Goal: Browse casually: Explore the website without a specific task or goal

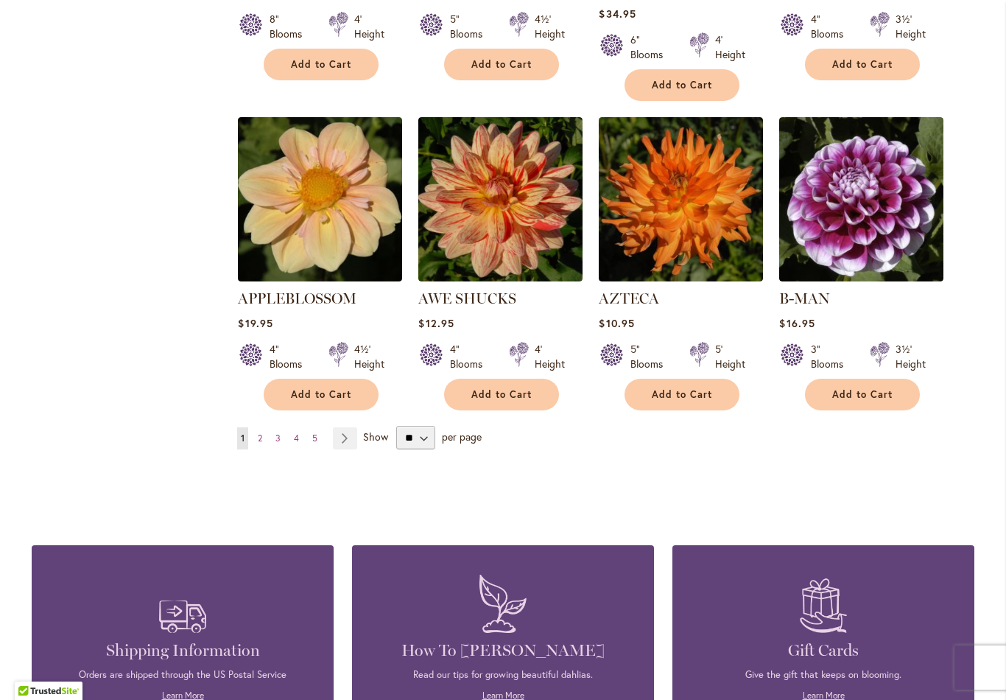
scroll to position [1169, 0]
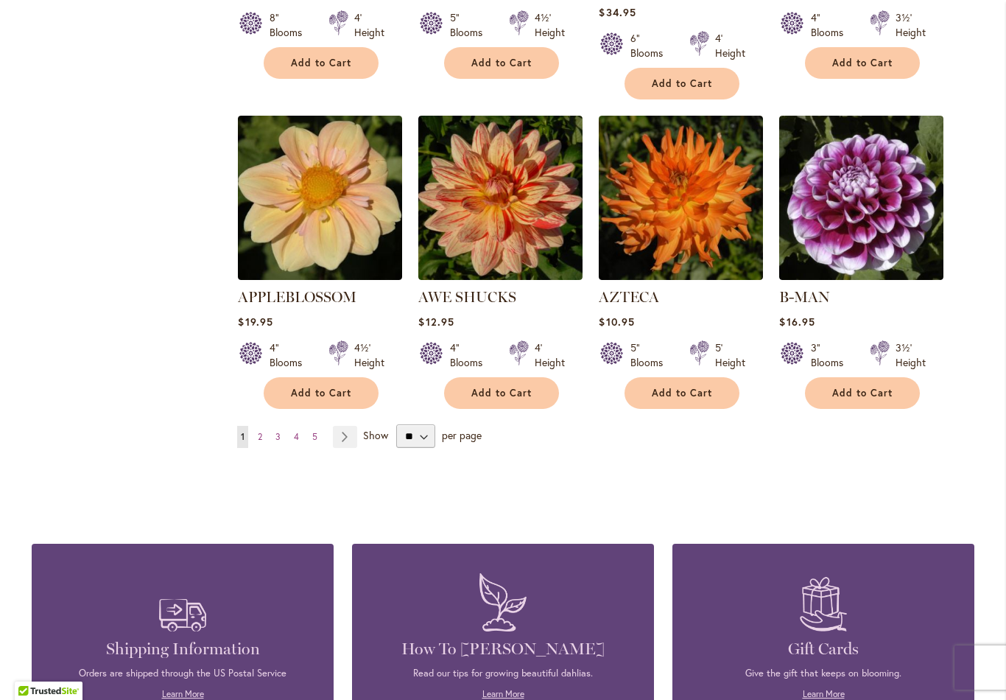
click at [350, 426] on link "Page Next" at bounding box center [345, 437] width 24 height 22
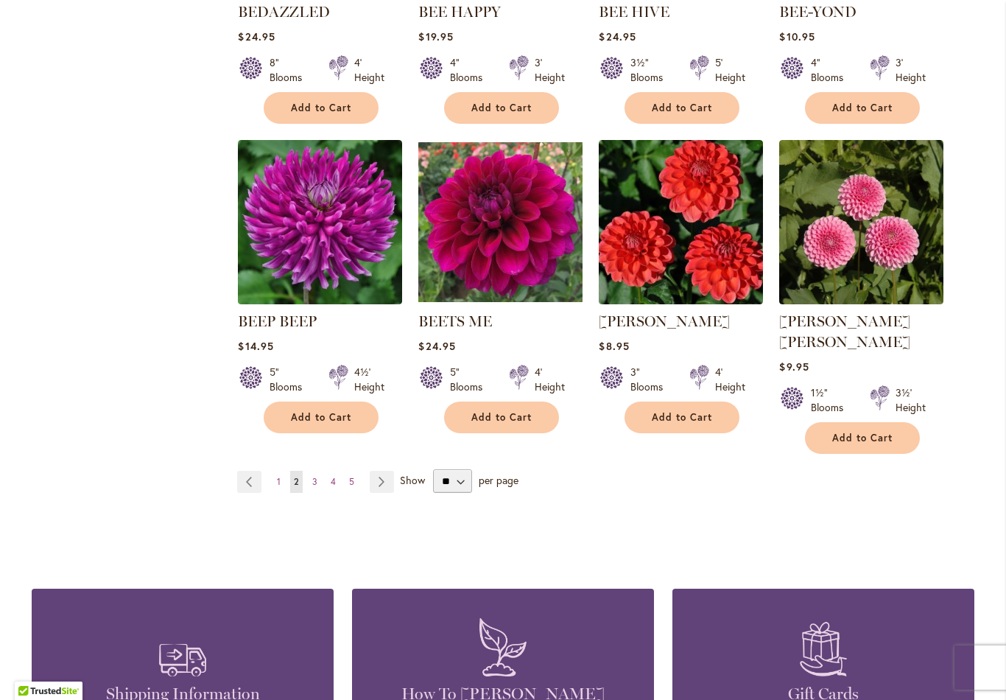
scroll to position [1125, 0]
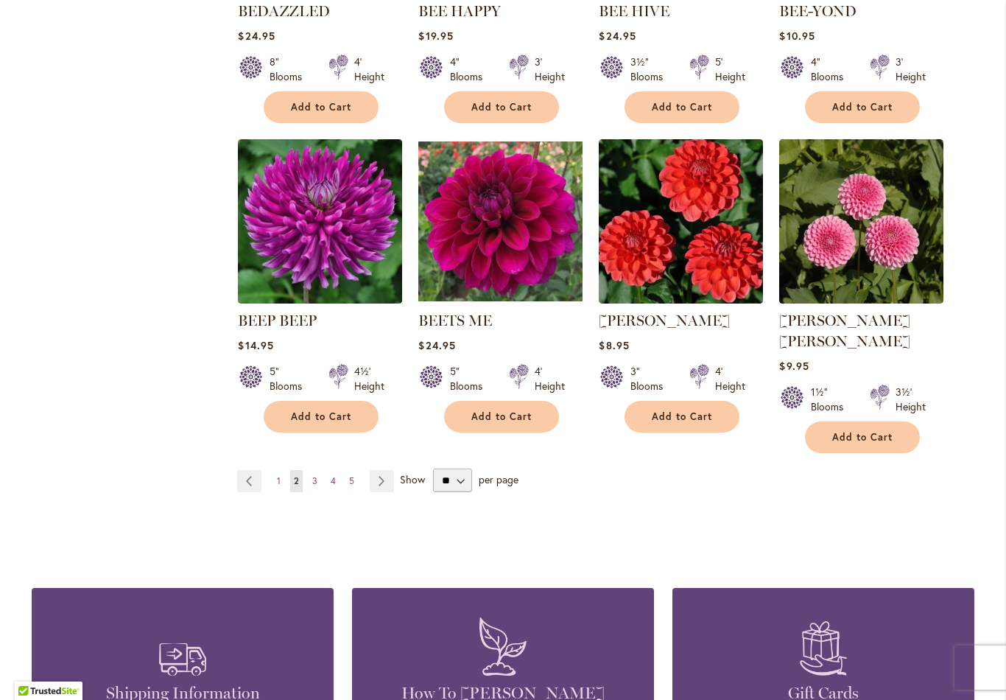
click at [385, 470] on link "Page Next" at bounding box center [382, 481] width 24 height 22
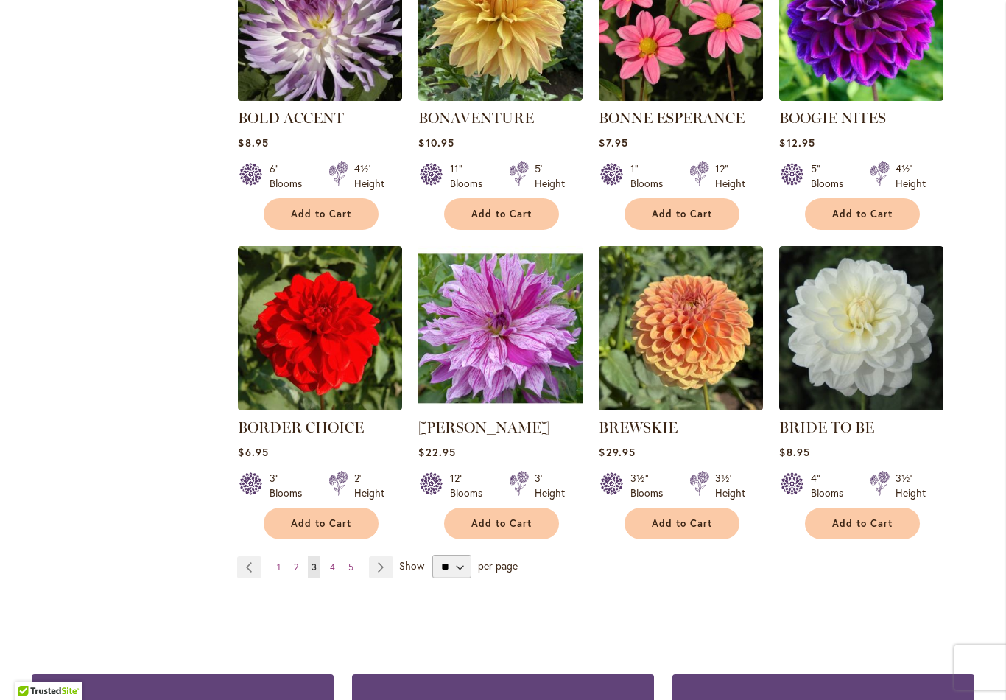
scroll to position [1027, 0]
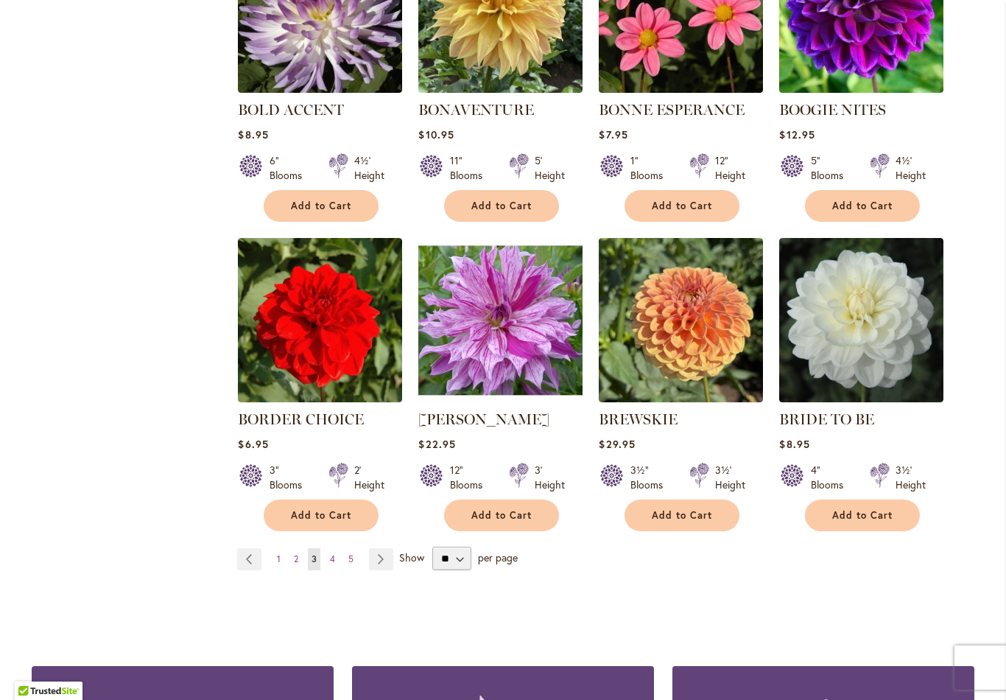
click at [381, 558] on link "Page Next" at bounding box center [381, 559] width 24 height 22
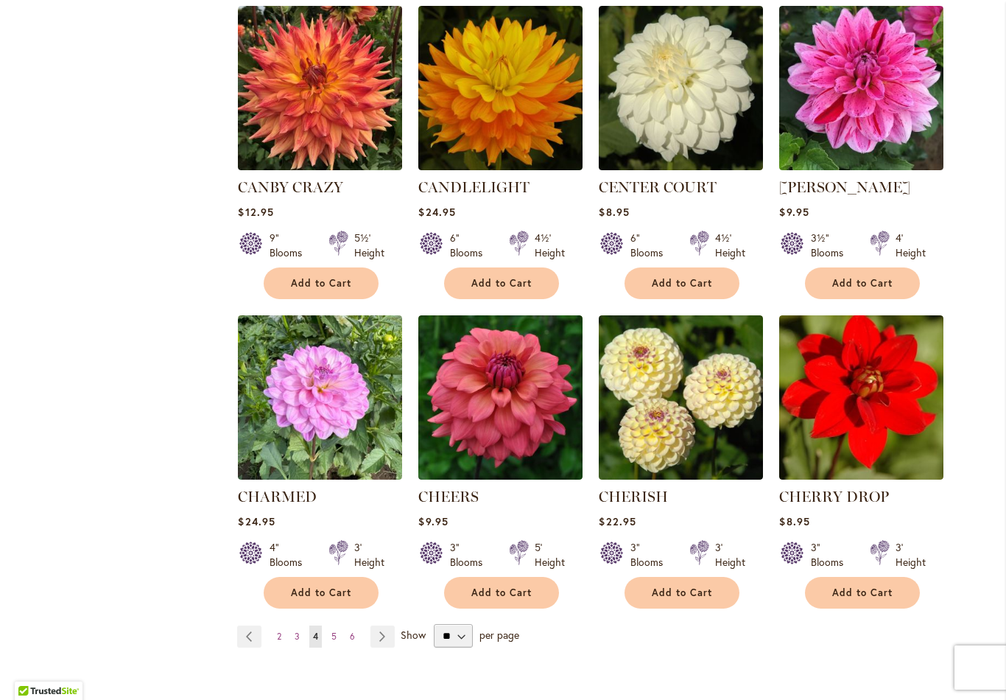
scroll to position [973, 0]
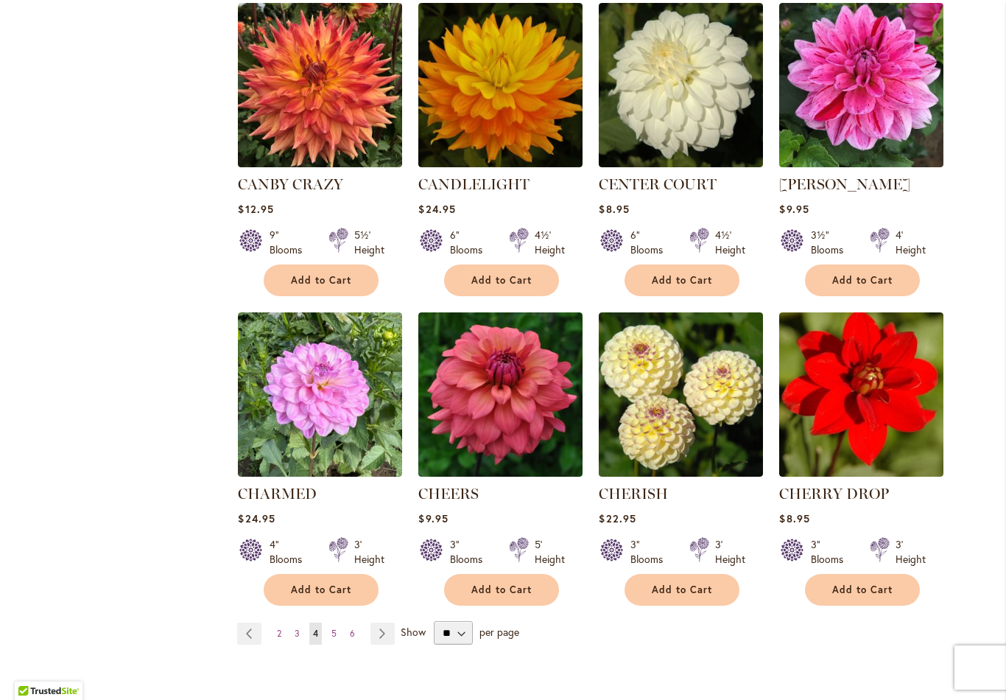
click at [388, 628] on link "Page Next" at bounding box center [382, 633] width 24 height 22
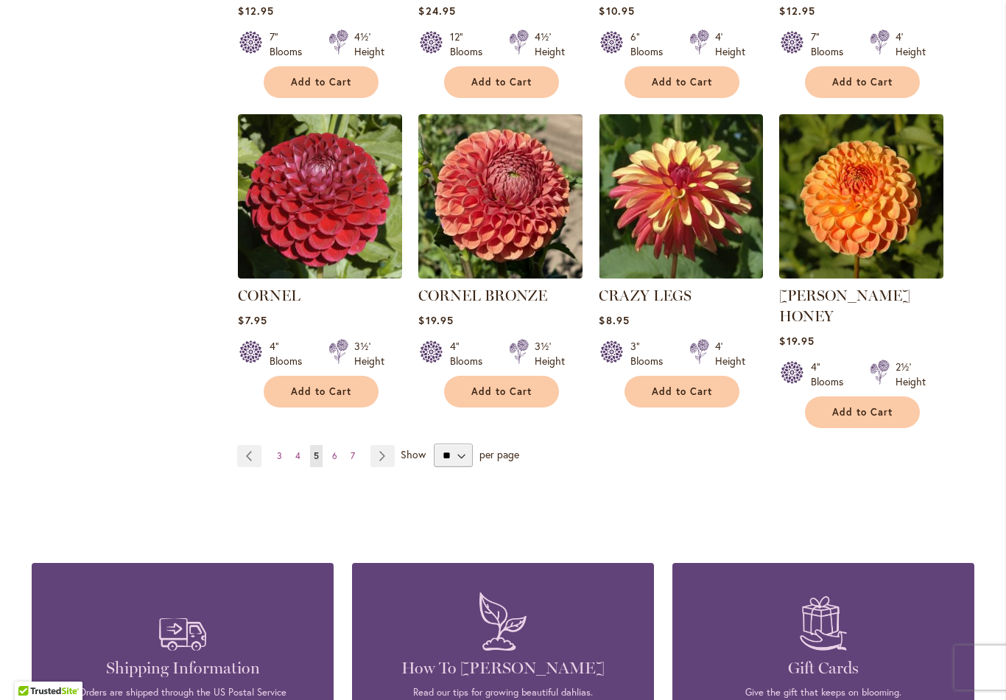
scroll to position [1197, 0]
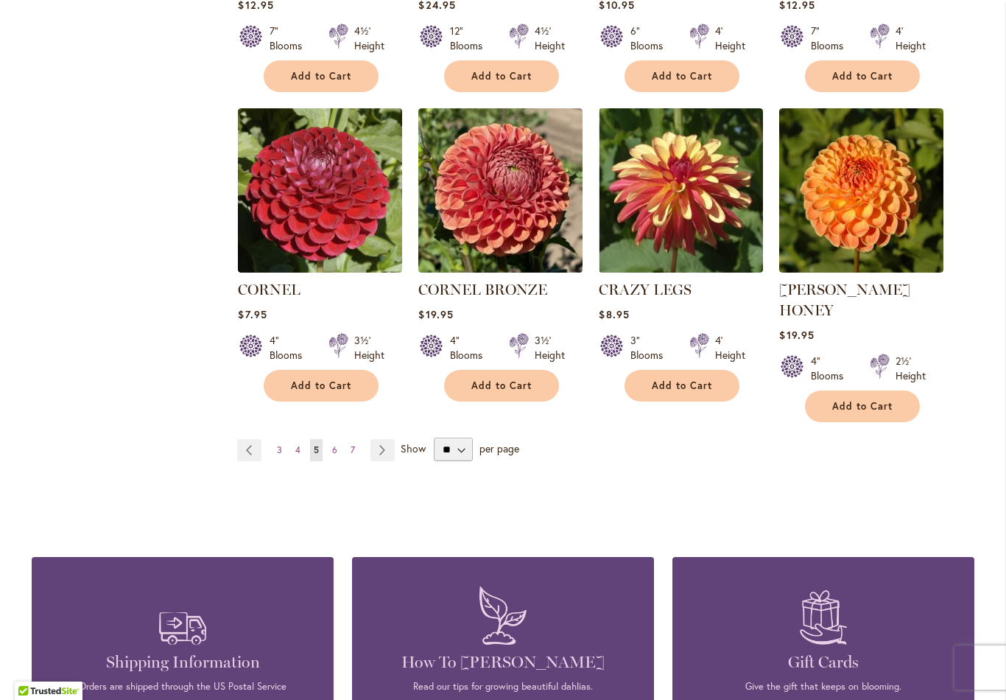
click at [380, 439] on link "Page Next" at bounding box center [382, 450] width 24 height 22
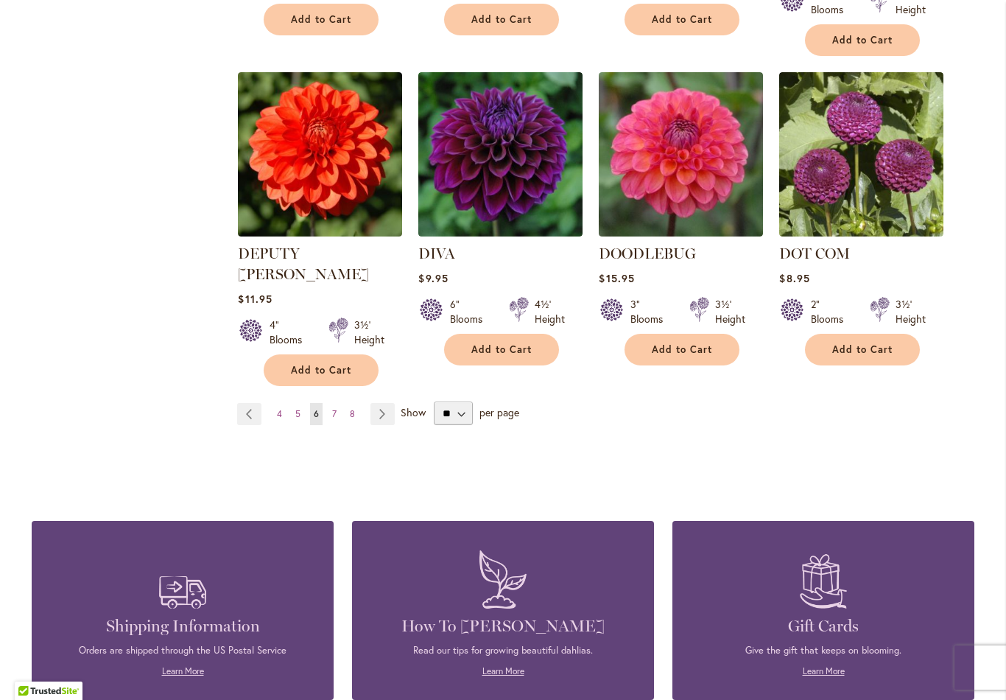
scroll to position [1234, 0]
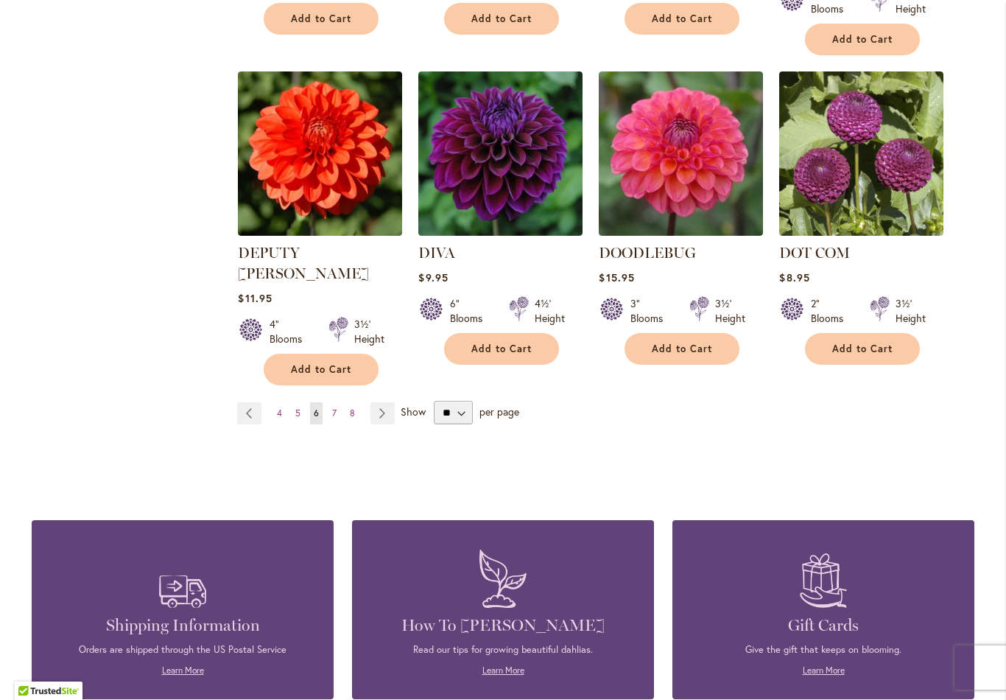
click at [387, 402] on link "Page Next" at bounding box center [382, 413] width 24 height 22
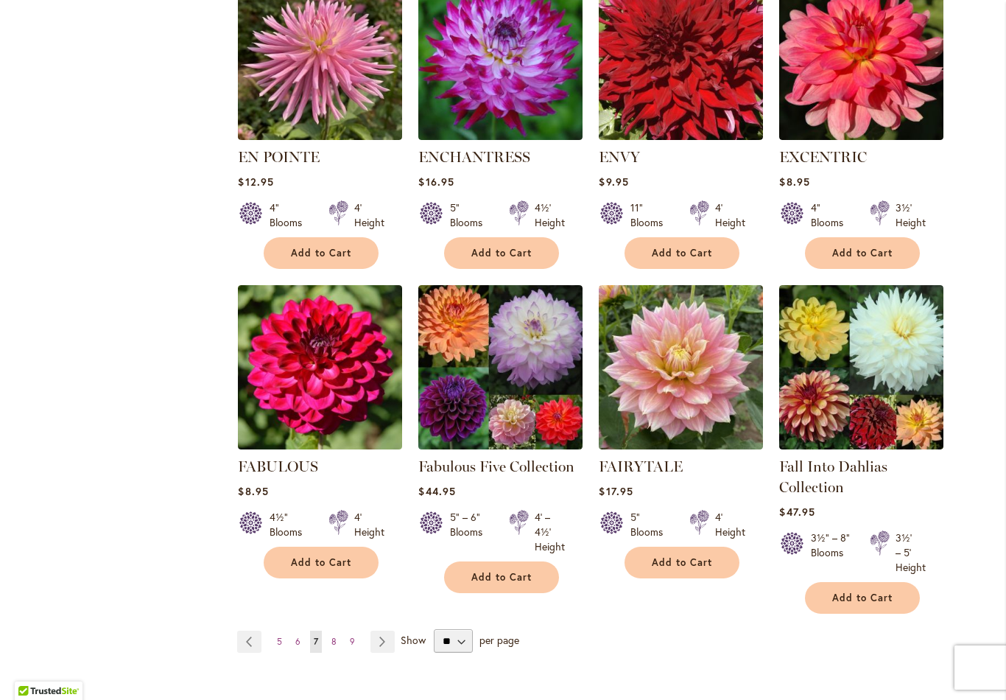
scroll to position [987, 0]
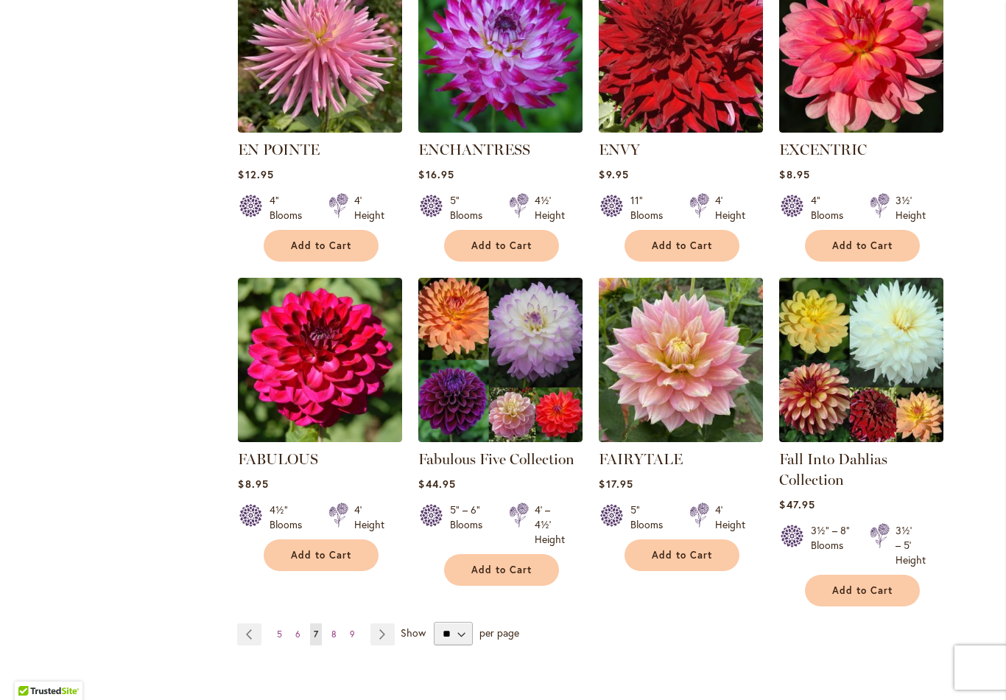
click at [387, 633] on link "Page Next" at bounding box center [382, 634] width 24 height 22
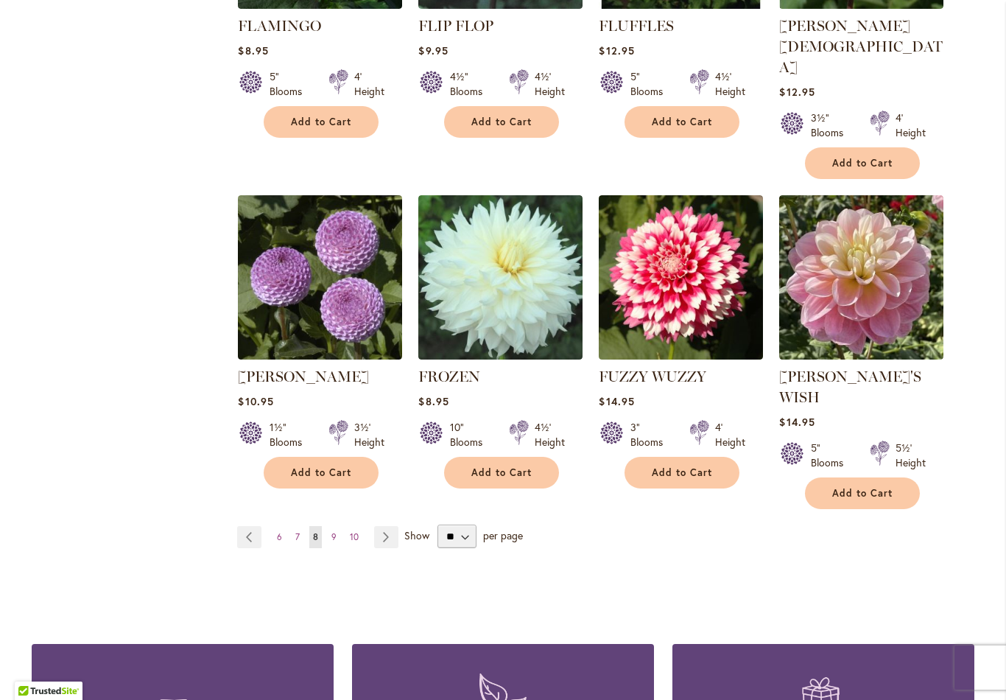
scroll to position [1137, 0]
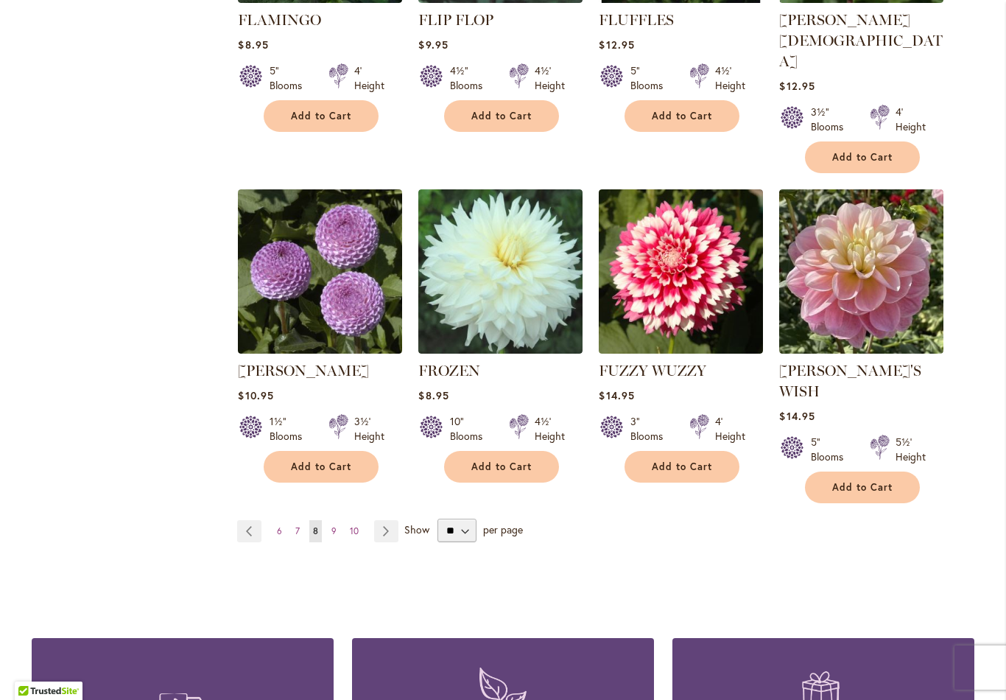
click at [394, 520] on link "Page Next" at bounding box center [386, 531] width 24 height 22
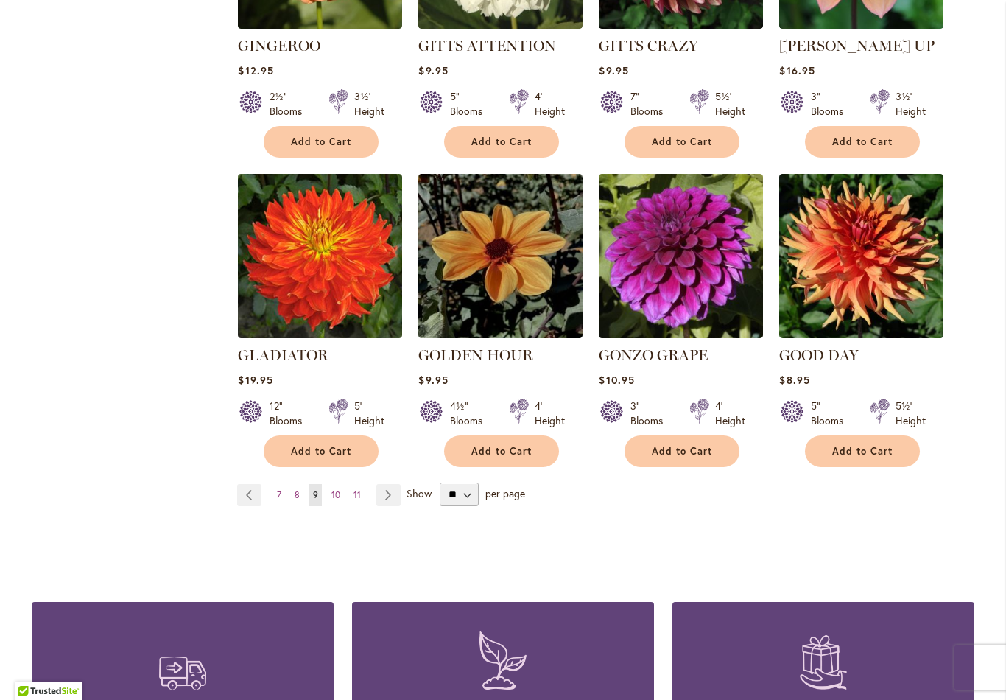
scroll to position [1133, 0]
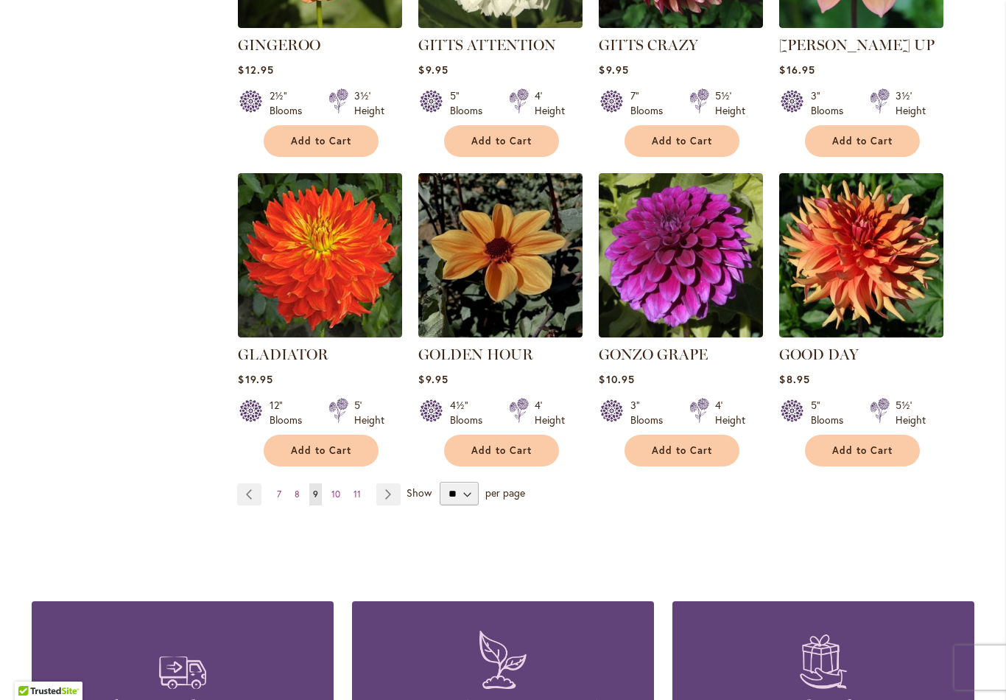
click at [392, 483] on link "Page Next" at bounding box center [388, 494] width 24 height 22
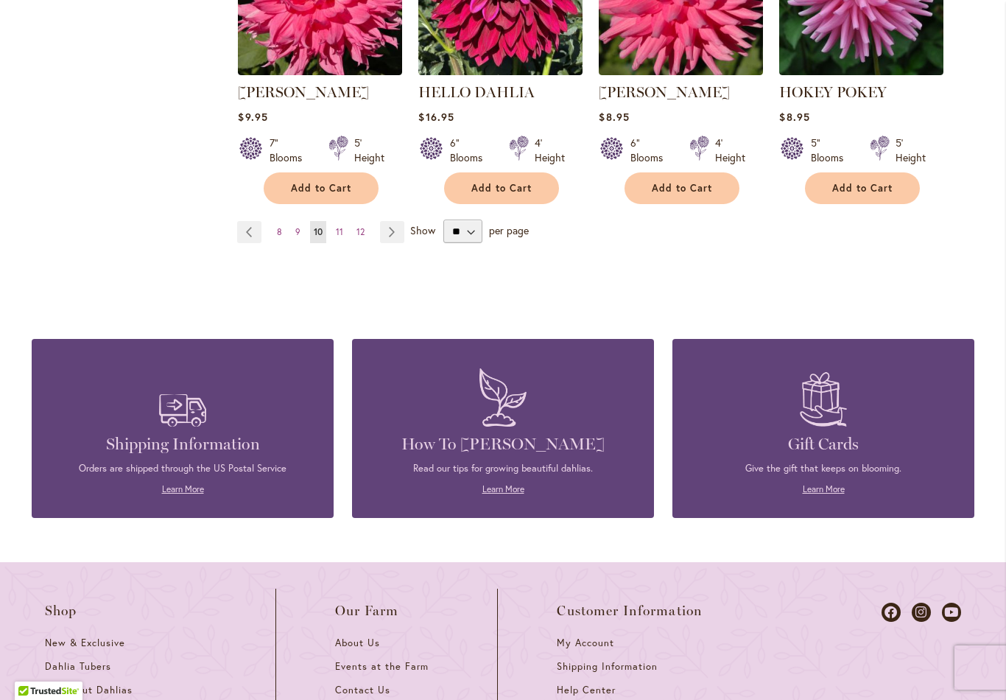
scroll to position [1421, 0]
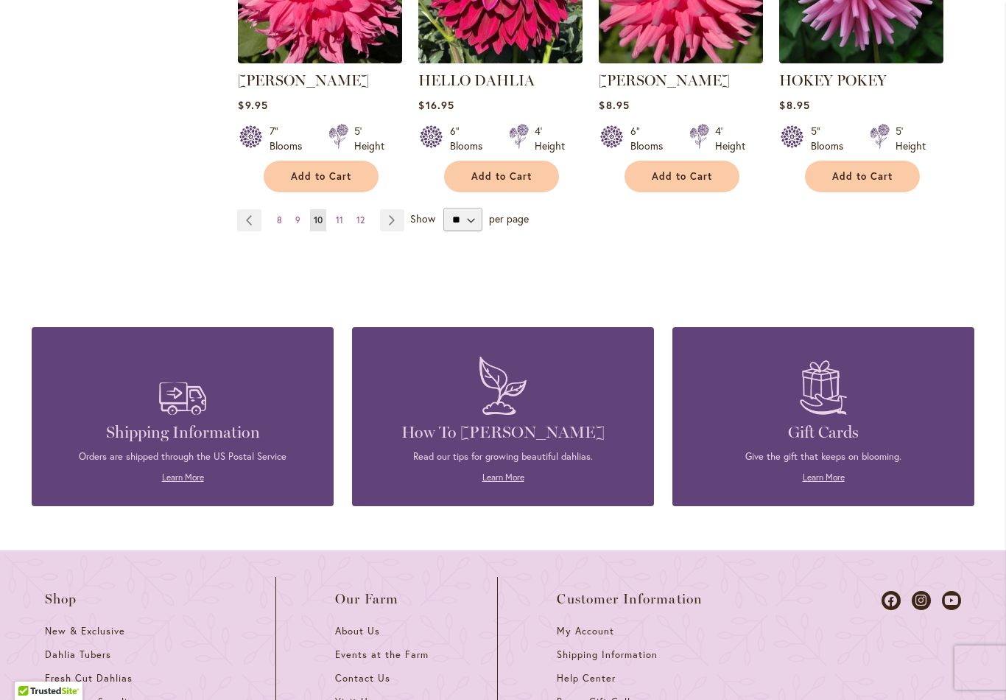
click at [384, 230] on link "Page Next" at bounding box center [392, 220] width 24 height 22
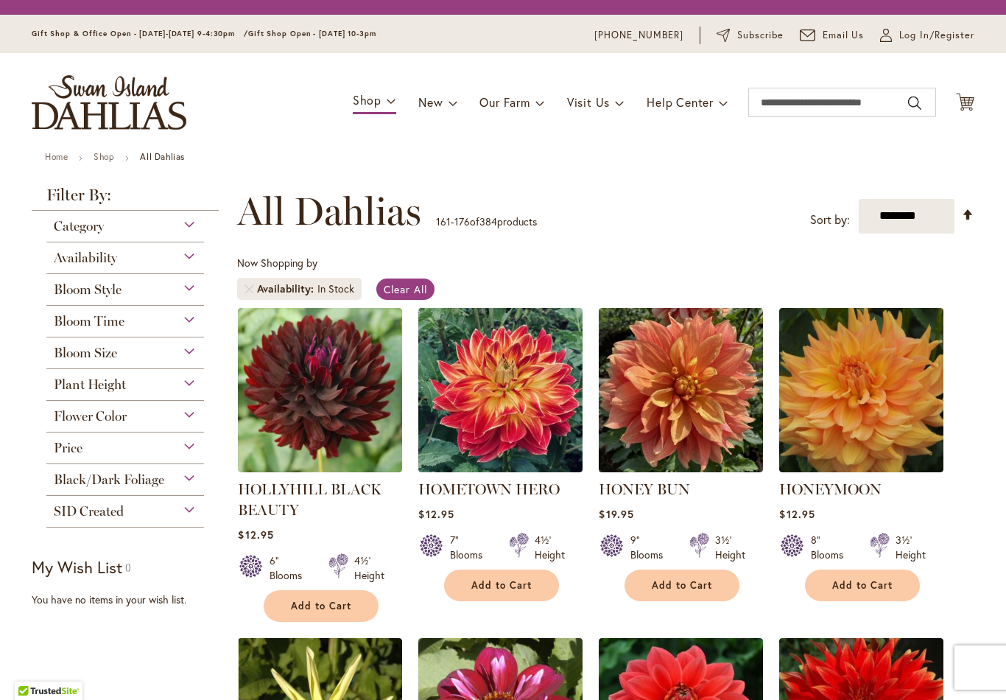
click at [394, 220] on span "All Dahlias" at bounding box center [329, 211] width 184 height 44
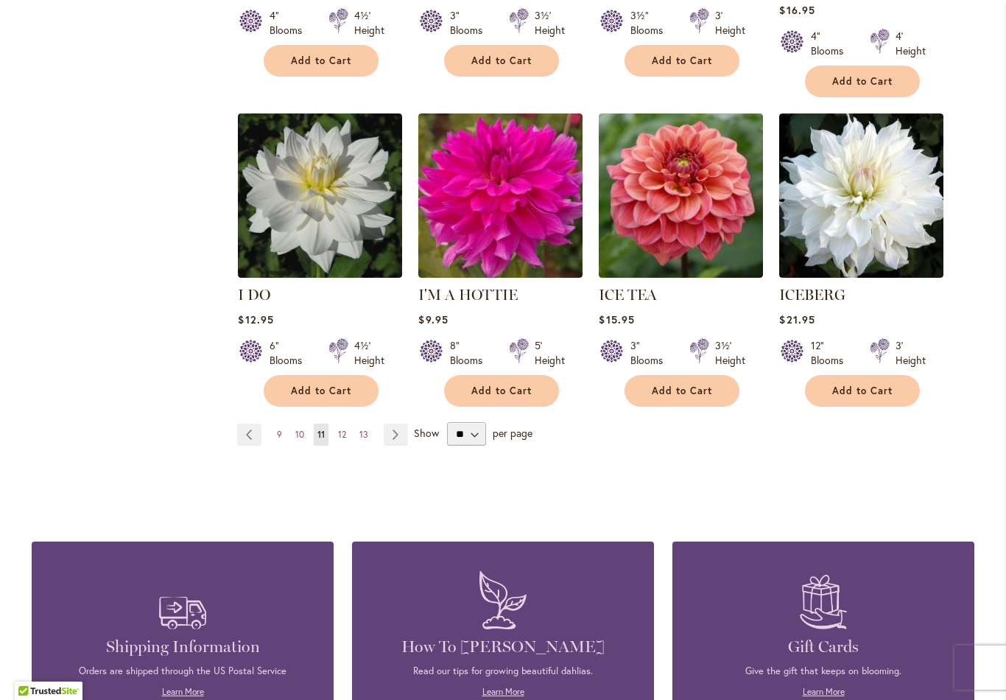
scroll to position [1193, 0]
